Goal: Information Seeking & Learning: Learn about a topic

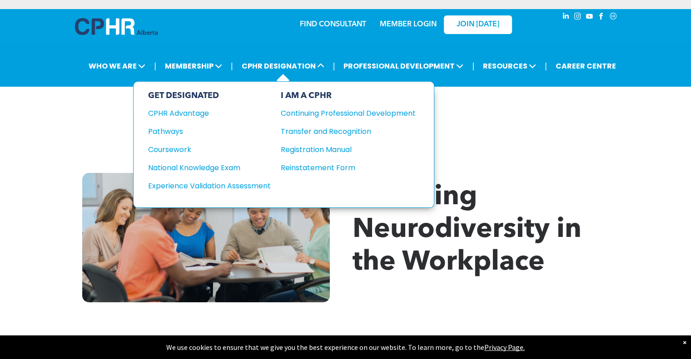
click at [340, 111] on div "I AM A CPHR Continuing Professional Development Transfer and Recognition Regist…" at bounding box center [348, 145] width 135 height 108
click at [330, 108] on div "Continuing Professional Development" at bounding box center [341, 113] width 121 height 11
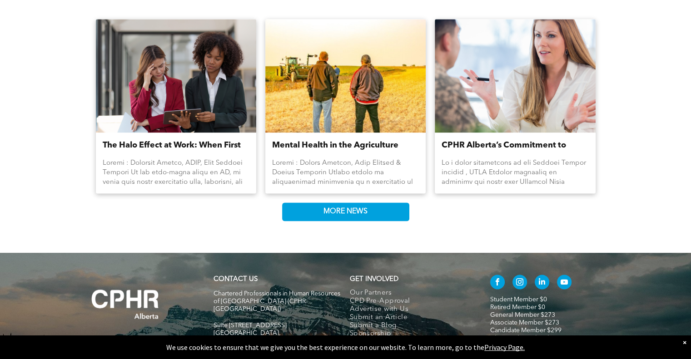
scroll to position [1194, 0]
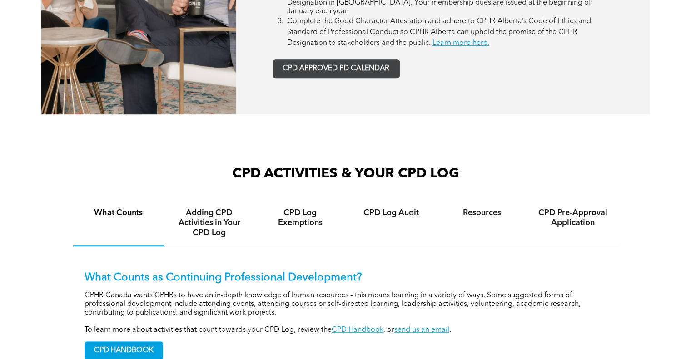
scroll to position [388, 0]
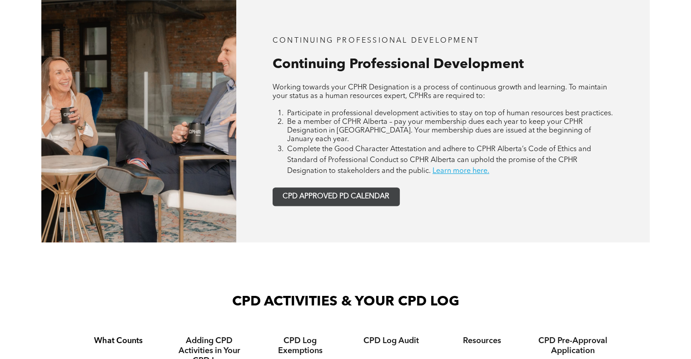
click at [345, 193] on span "CPD APPROVED PD CALENDAR" at bounding box center [336, 197] width 107 height 9
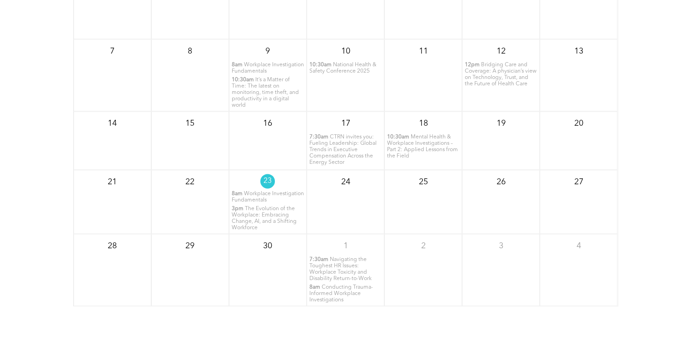
scroll to position [1171, 0]
click at [338, 285] on span "Conducting Trauma-Informed Workplace Investigations" at bounding box center [342, 294] width 64 height 18
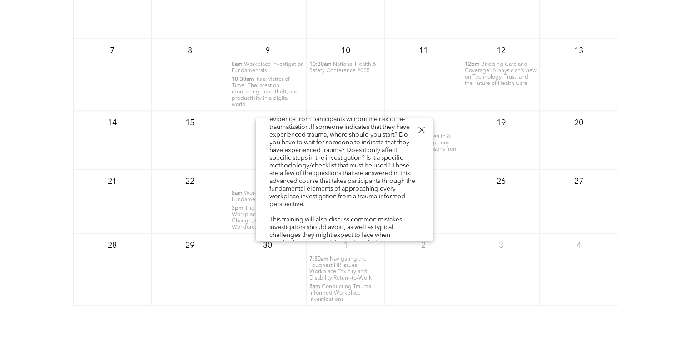
scroll to position [189, 0]
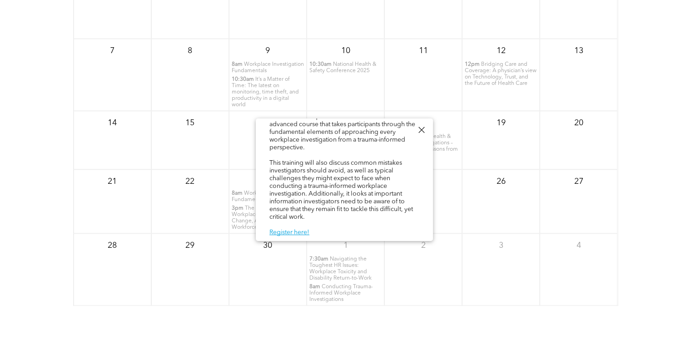
click at [634, 132] on div "[DATE] Sun Mon Tue Wed Thu Fri Sat 31 1 2 3 4" at bounding box center [345, 157] width 691 height 364
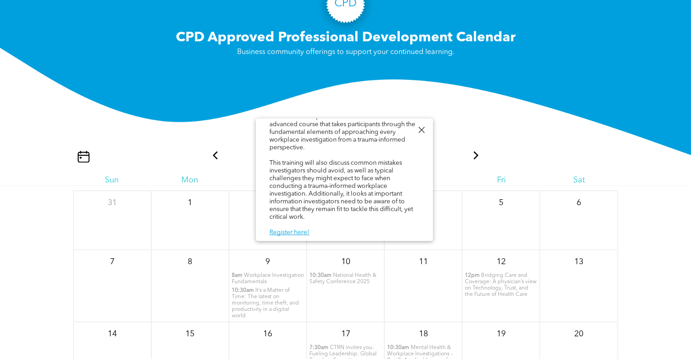
scroll to position [960, 0]
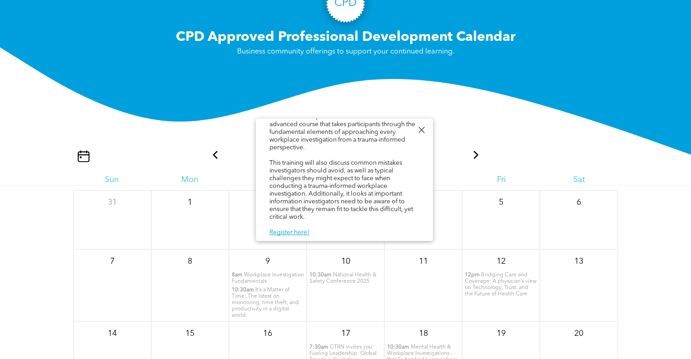
click at [420, 127] on div at bounding box center [421, 130] width 12 height 12
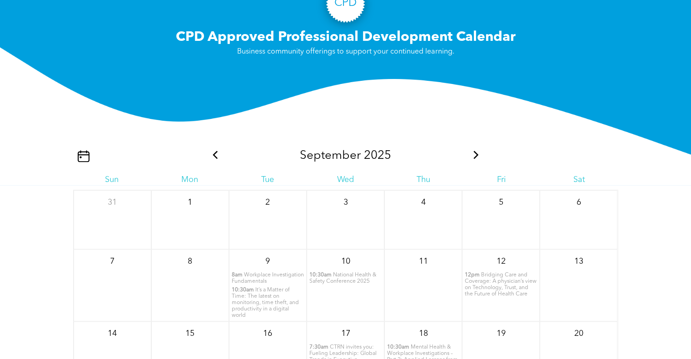
click at [473, 149] on span at bounding box center [476, 156] width 12 height 14
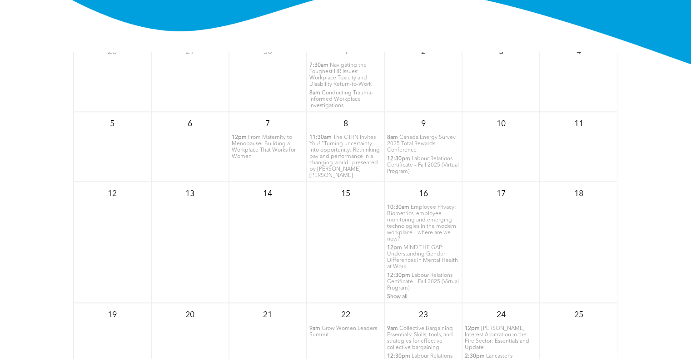
scroll to position [0, 0]
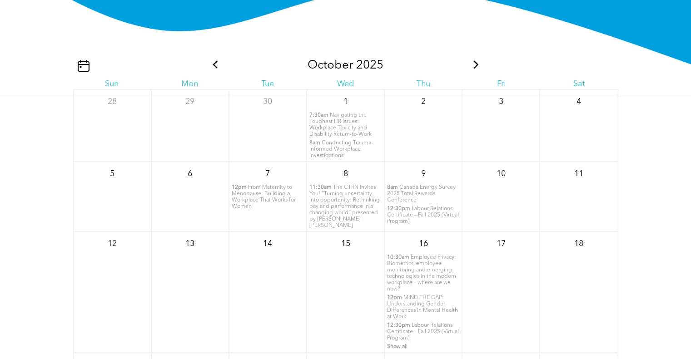
click at [470, 60] on icon at bounding box center [476, 64] width 12 height 8
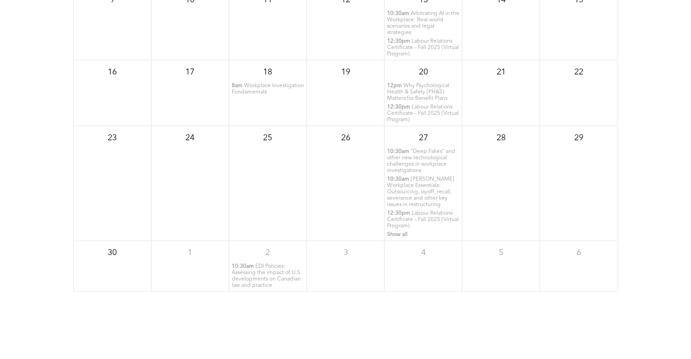
scroll to position [1275, 0]
